Goal: Transaction & Acquisition: Subscribe to service/newsletter

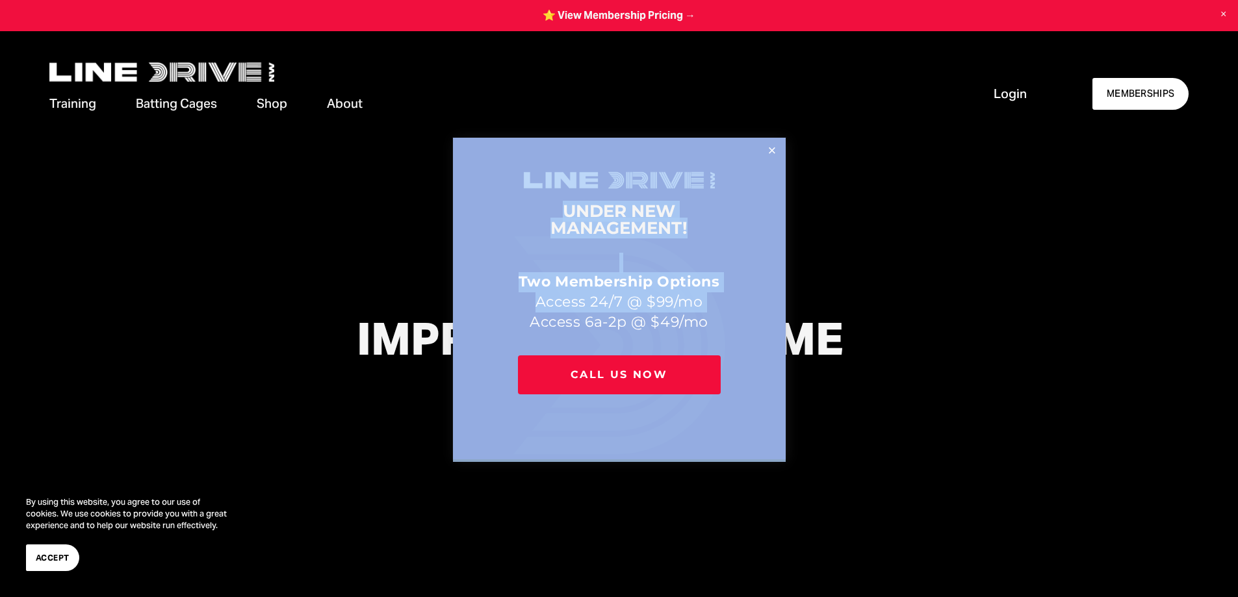
drag, startPoint x: 173, startPoint y: 105, endPoint x: 530, endPoint y: 324, distance: 419.0
click at [530, 324] on div "UNDER NEW MANAGEMENT! Two Membership Options Access 24/7 @ $99/mo Access 6a-2p …" at bounding box center [619, 298] width 1238 height 597
click at [769, 152] on link "Close" at bounding box center [771, 151] width 23 height 23
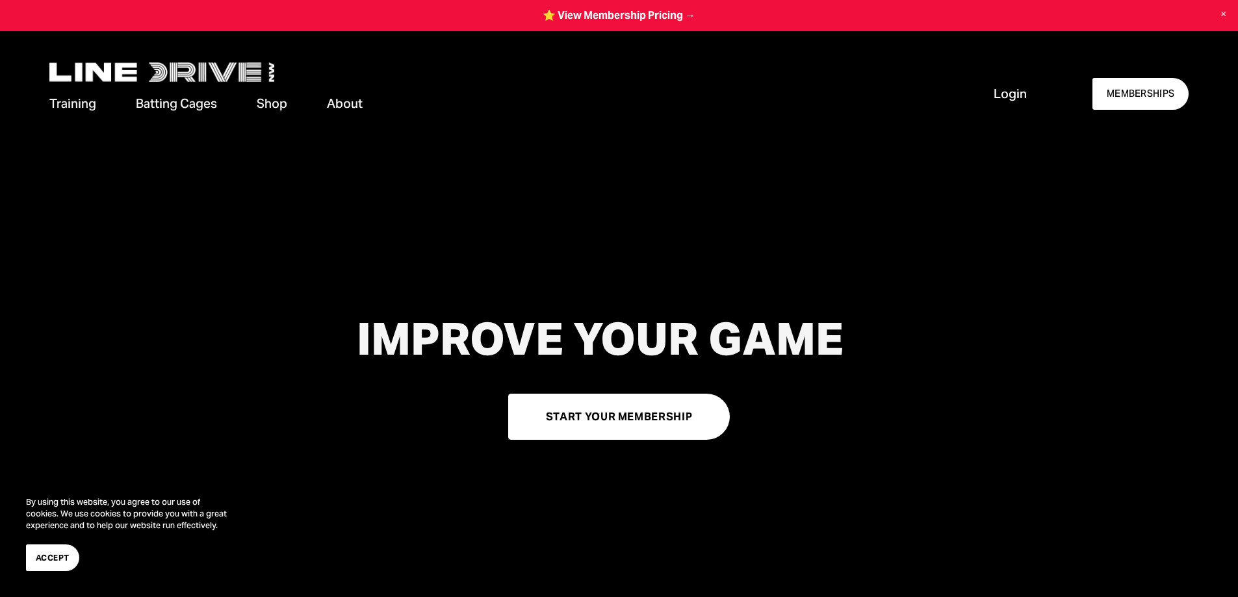
click at [272, 109] on link "Shop" at bounding box center [272, 104] width 31 height 20
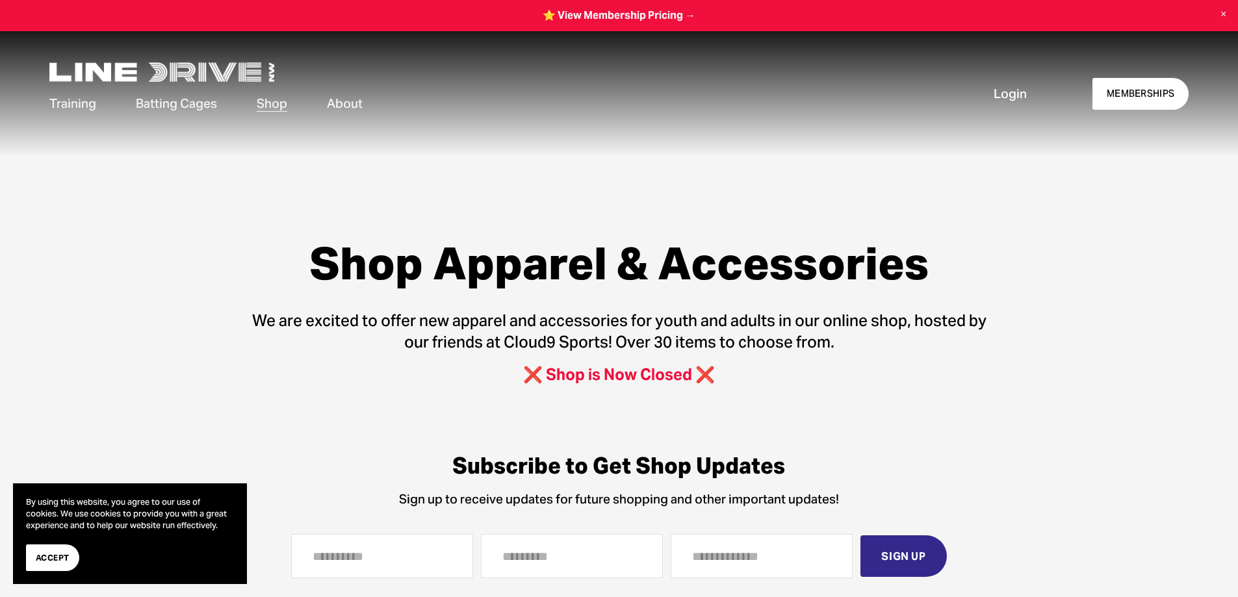
click at [190, 97] on span "Batting Cages" at bounding box center [176, 104] width 81 height 18
click at [0, 0] on span "Cage Rentals" at bounding box center [0, 0] width 0 height 0
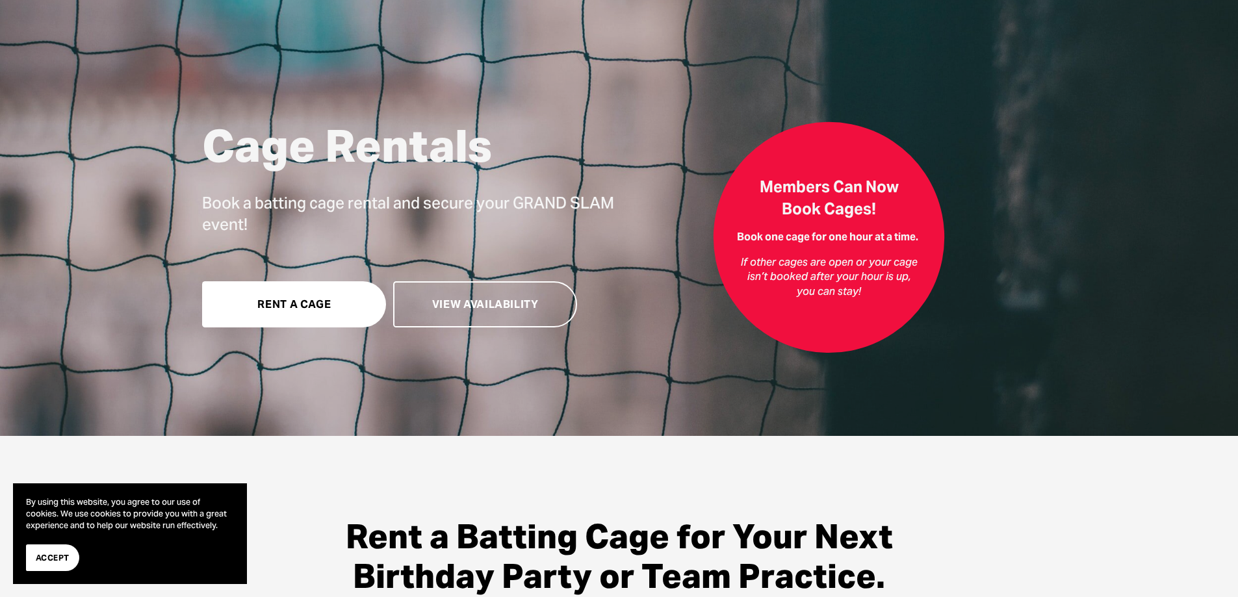
scroll to position [130, 0]
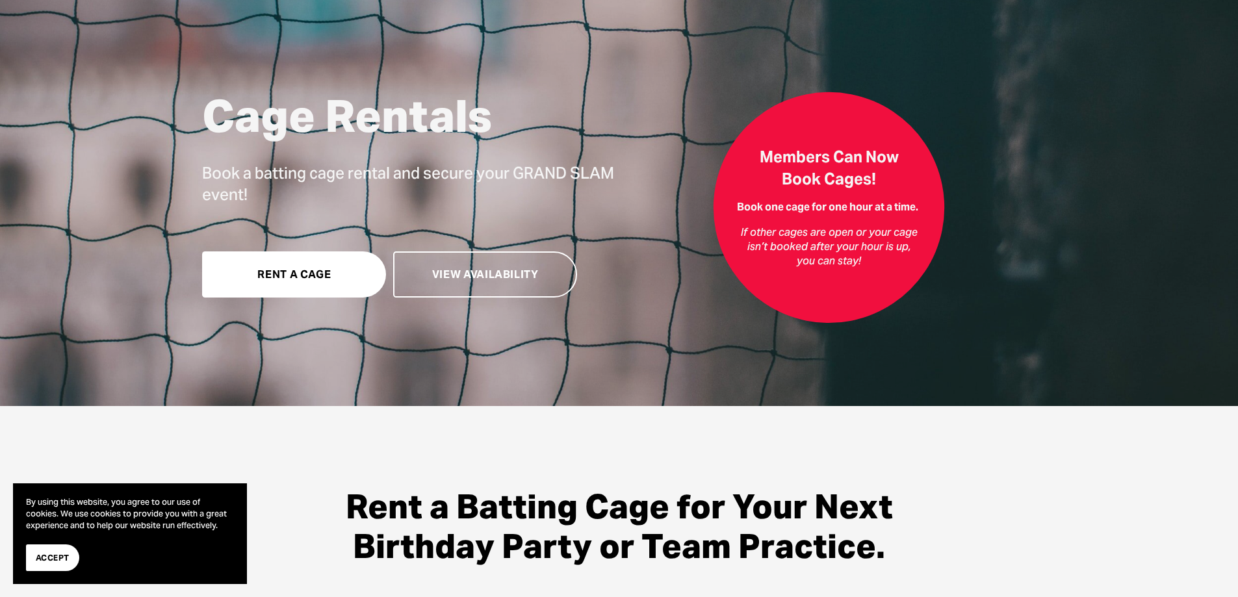
click at [272, 272] on link "Rent a Cage" at bounding box center [294, 274] width 184 height 46
drag, startPoint x: 754, startPoint y: 235, endPoint x: 763, endPoint y: 249, distance: 17.8
click at [763, 249] on em "If other cages are open or your cage isn’t booked after your hour is up, you ca…" at bounding box center [830, 246] width 179 height 43
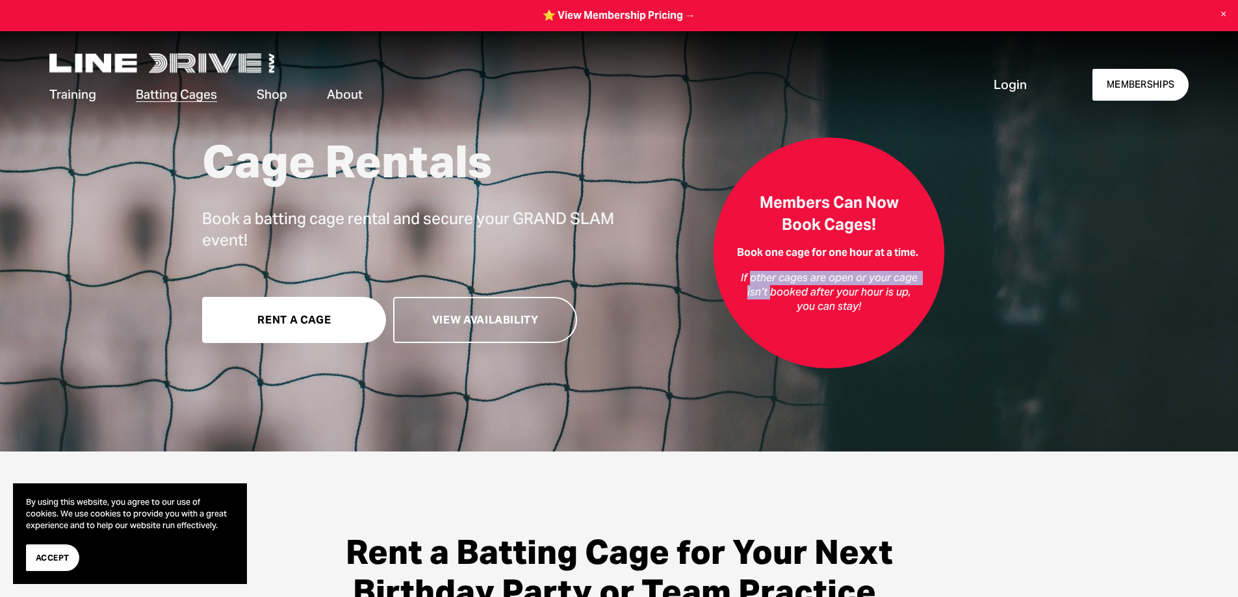
scroll to position [0, 0]
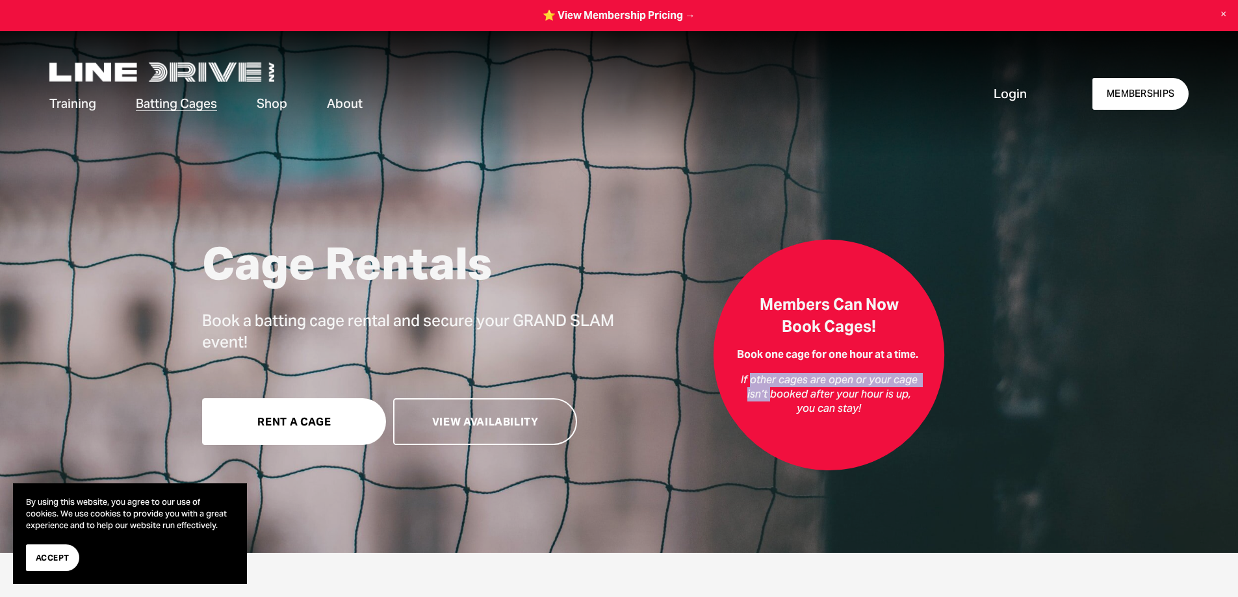
click at [628, 13] on link at bounding box center [619, 15] width 1238 height 31
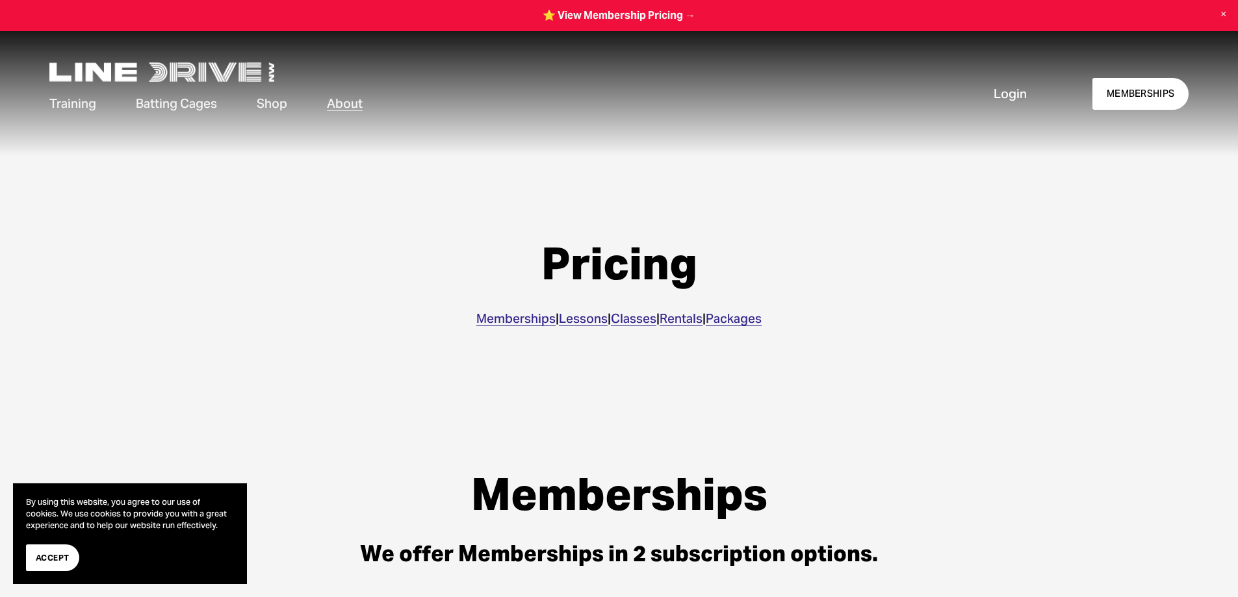
click at [81, 104] on span "Training" at bounding box center [72, 104] width 47 height 18
click at [0, 0] on span "Memberships" at bounding box center [0, 0] width 0 height 0
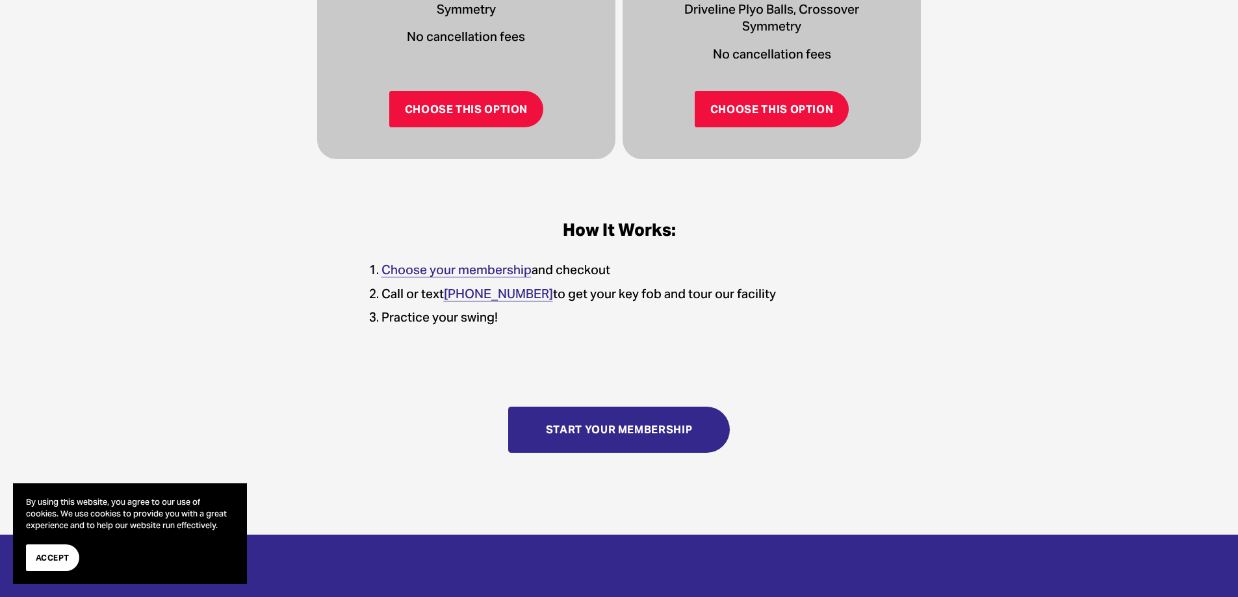
scroll to position [585, 0]
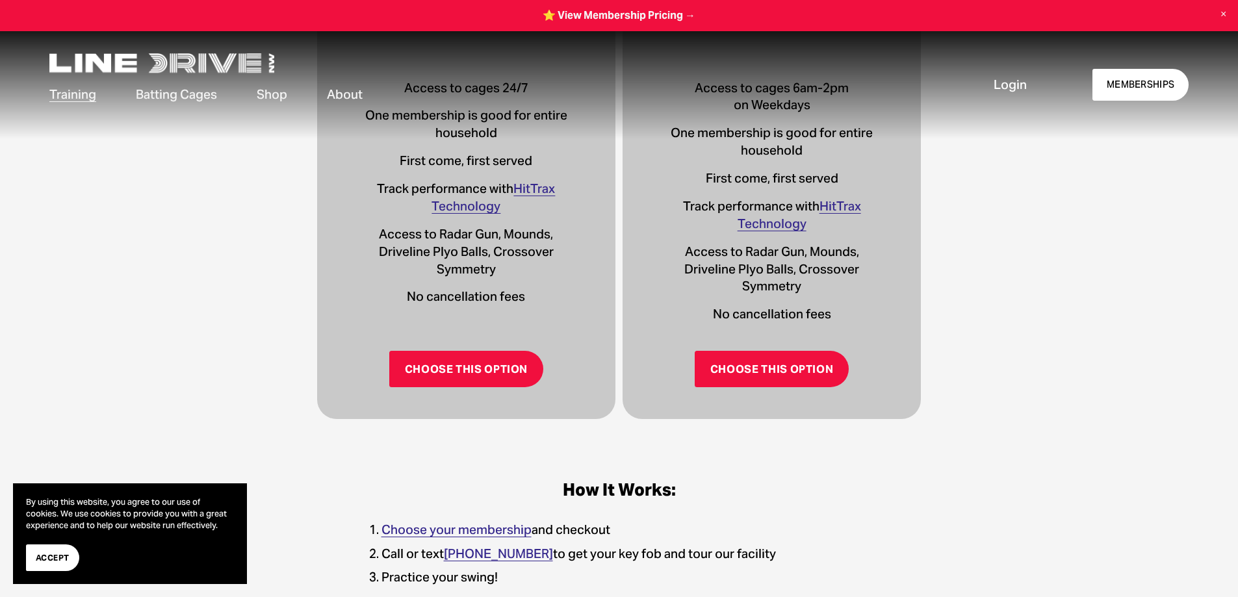
click at [448, 374] on link "Choose This Option" at bounding box center [466, 369] width 155 height 36
